Goal: Task Accomplishment & Management: Use online tool/utility

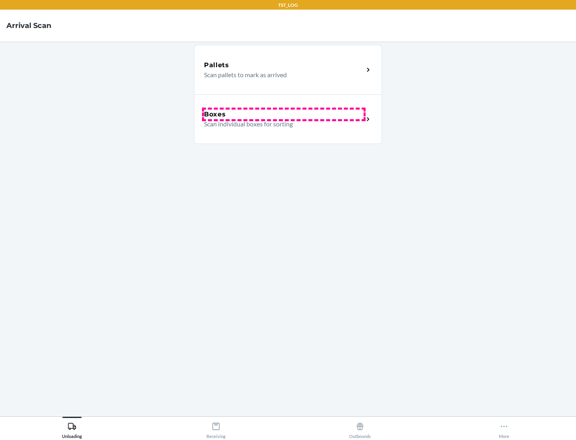
click at [284, 114] on div "Boxes" at bounding box center [284, 115] width 160 height 10
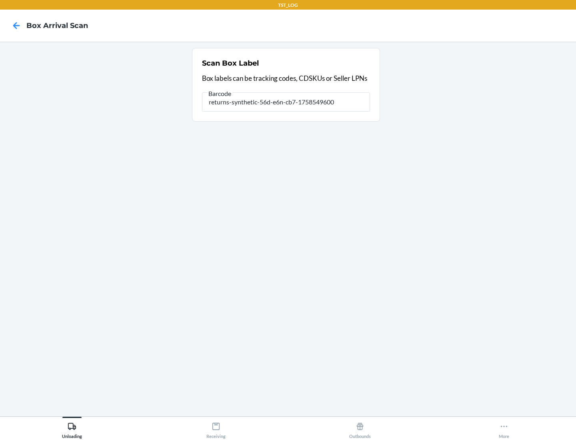
type input "returns-synthetic-56d-e6n-cb7-1758549600"
